Goal: Check status: Check status

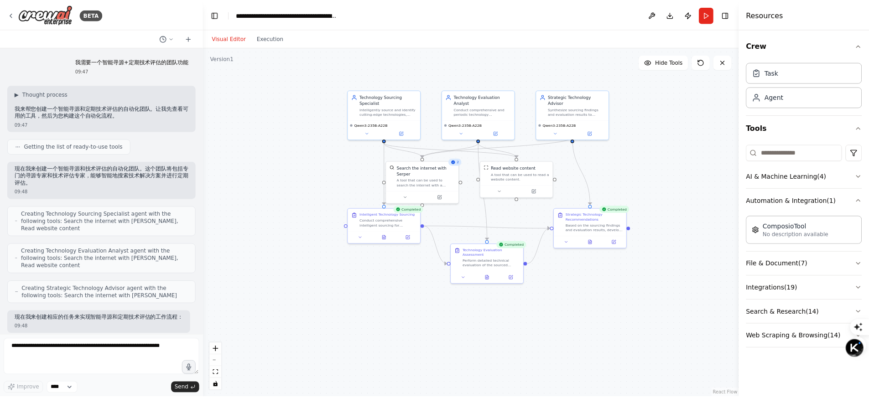
scroll to position [377, 0]
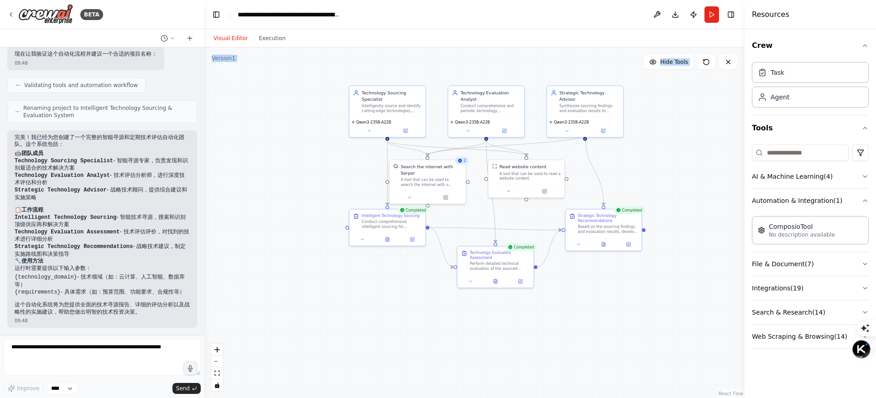
click at [271, 48] on div "Visual Editor Execution Version 1 Hide Tools .deletable-edge-delete-btn { width…" at bounding box center [474, 213] width 540 height 369
click at [272, 41] on button "Execution" at bounding box center [272, 38] width 38 height 11
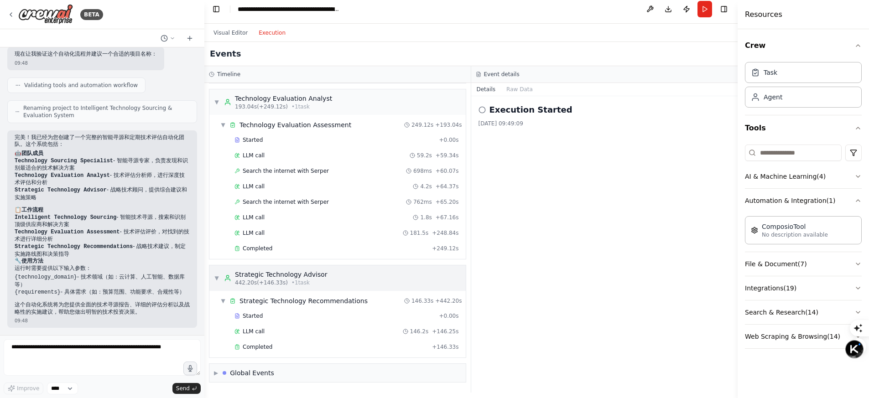
scroll to position [8, 0]
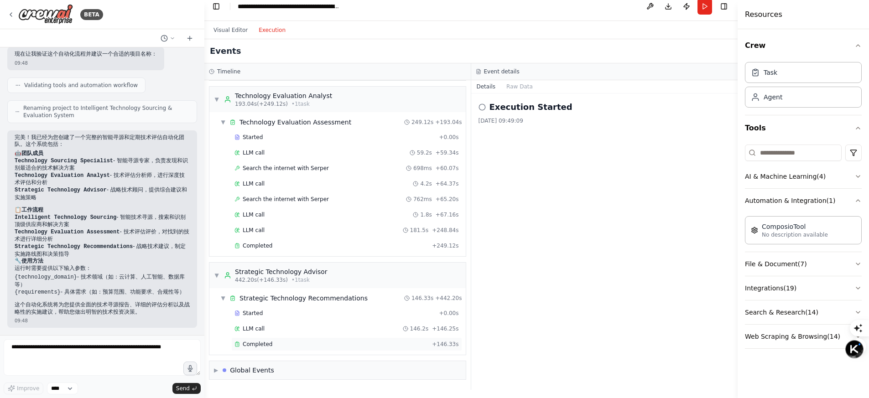
click at [271, 347] on div "Completed" at bounding box center [331, 344] width 194 height 7
click at [268, 371] on div "Global Events" at bounding box center [252, 370] width 44 height 9
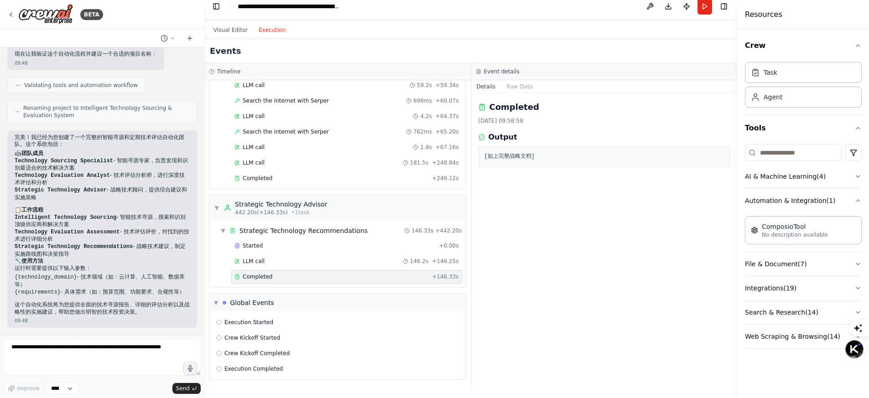
click at [509, 155] on pre "[如上完整战略文档]" at bounding box center [604, 156] width 240 height 9
click at [281, 256] on div "LLM call 146.2s + 146.25s" at bounding box center [346, 262] width 231 height 14
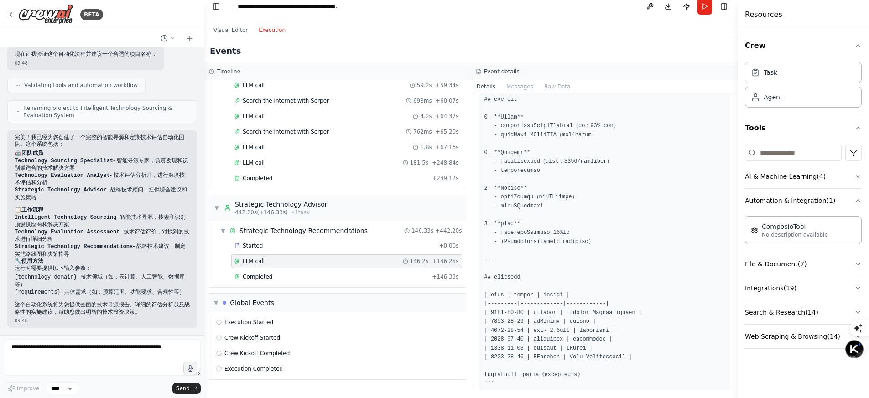
scroll to position [1342, 0]
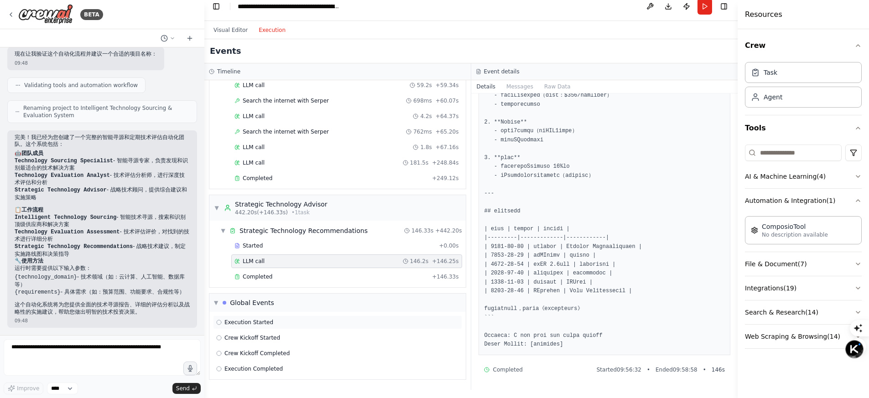
click at [336, 317] on div "Execution Started" at bounding box center [337, 323] width 249 height 14
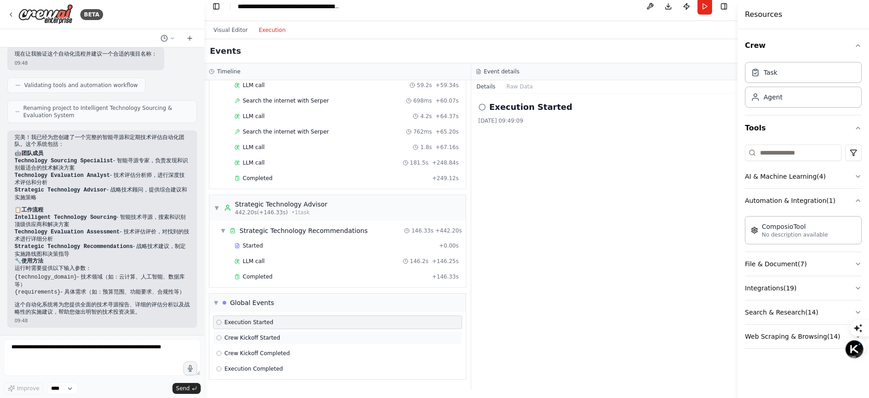
click at [329, 334] on div "Crew Kickoff Started" at bounding box center [337, 337] width 243 height 7
click at [328, 345] on div "Execution Started Crew Kickoff Started Crew Kickoff Completed Execution Complet…" at bounding box center [337, 346] width 256 height 68
click at [326, 359] on div "Crew Kickoff Completed" at bounding box center [337, 354] width 249 height 14
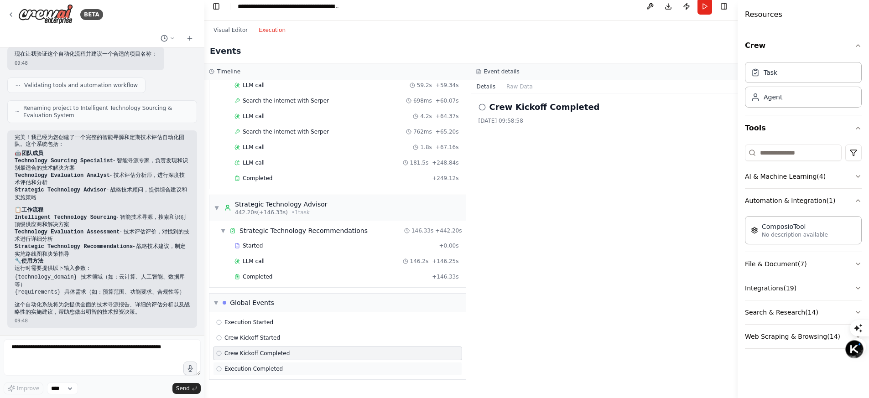
click at [326, 365] on div "Execution Completed" at bounding box center [337, 368] width 243 height 7
click at [325, 368] on div "Execution Completed" at bounding box center [337, 368] width 243 height 7
click at [297, 275] on div "Completed" at bounding box center [331, 276] width 194 height 7
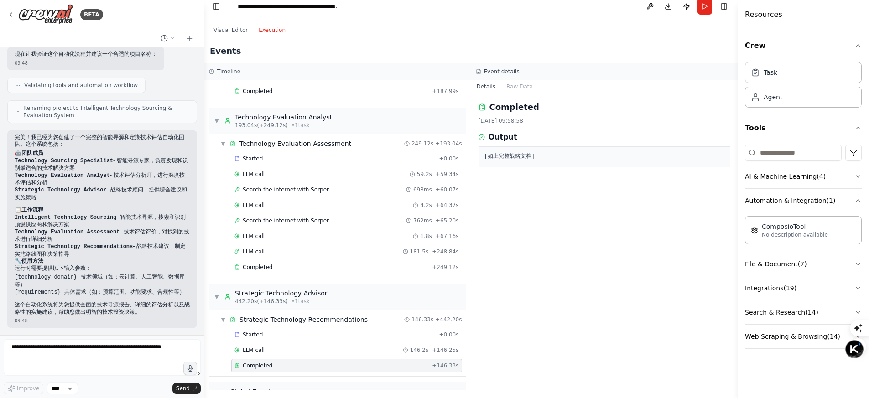
scroll to position [0, 0]
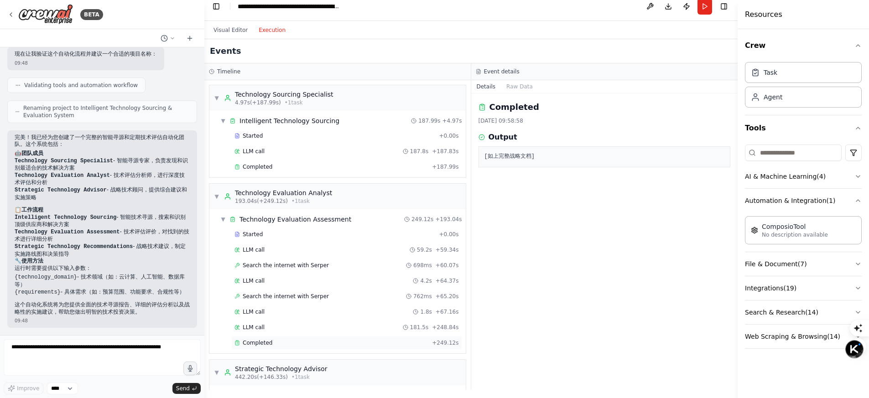
click at [266, 348] on div "Completed + 249.12s" at bounding box center [346, 343] width 231 height 14
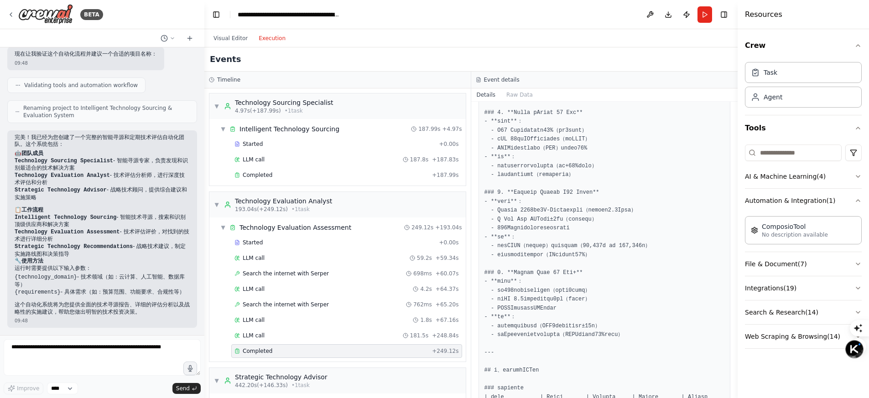
scroll to position [611, 0]
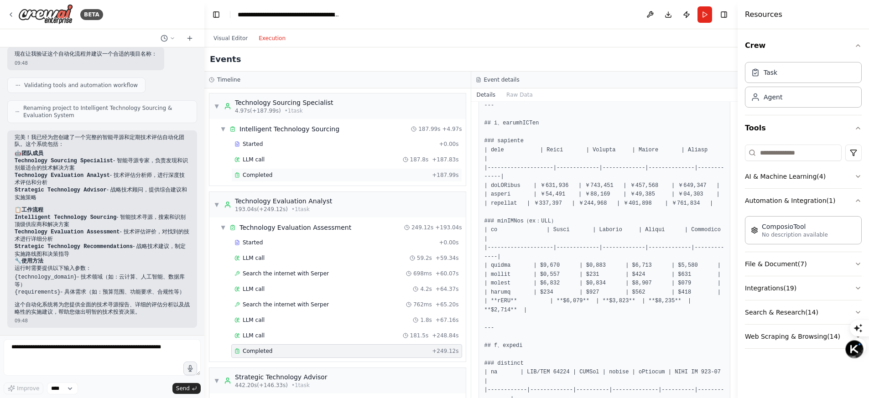
click at [289, 174] on div "Completed" at bounding box center [331, 175] width 194 height 7
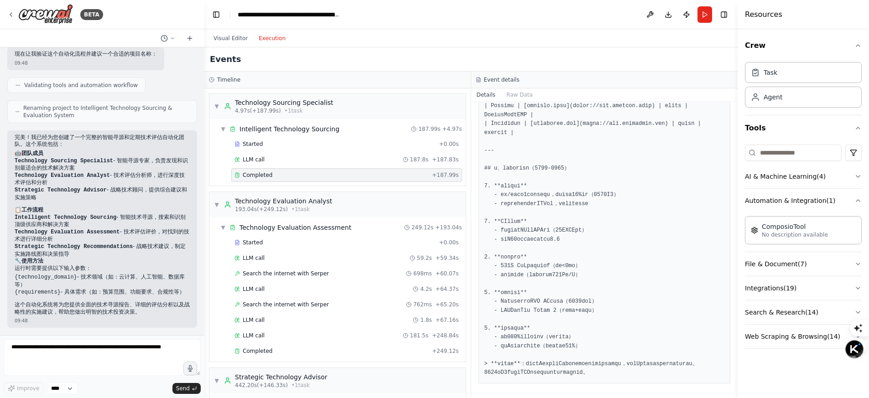
scroll to position [966, 0]
